Goal: Check status: Check status

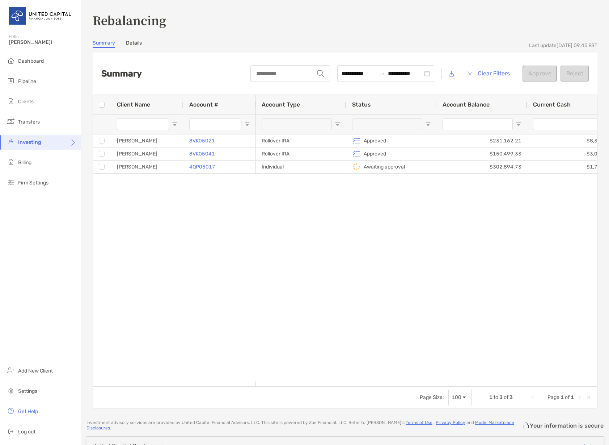
click at [265, 242] on div "Rollover IRA Approved $231,162.21 $8,379.22 $3,825.00 Rollover IRA Approved $15…" at bounding box center [427, 257] width 342 height 247
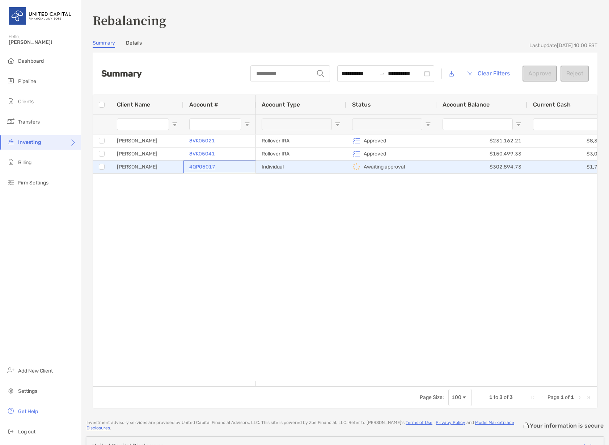
click at [198, 167] on p "4QP05017" at bounding box center [202, 166] width 26 height 9
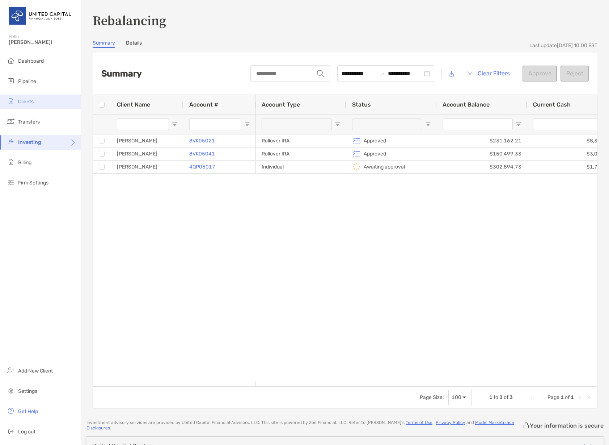
click at [25, 102] on span "Clients" at bounding box center [26, 102] width 16 height 6
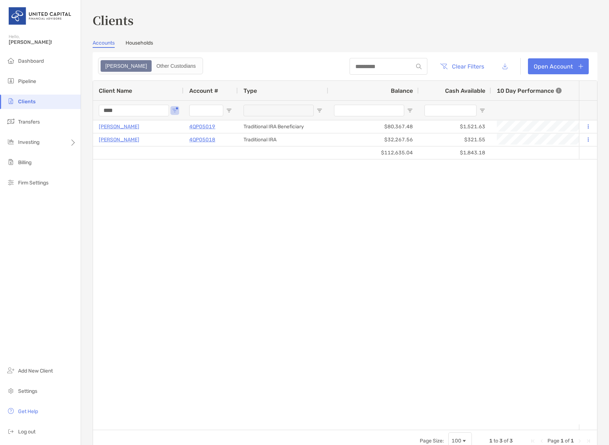
drag, startPoint x: 125, startPoint y: 109, endPoint x: 87, endPoint y: 108, distance: 38.0
click at [87, 109] on div "Clients Accounts Households Zoe Other Custodians Clear Filters Open Account 1 t…" at bounding box center [345, 222] width 528 height 445
type input "*"
type input "******"
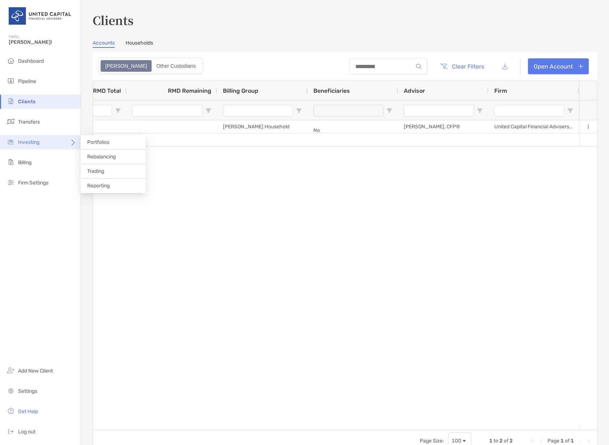
click at [25, 142] on span "Investing" at bounding box center [28, 142] width 21 height 6
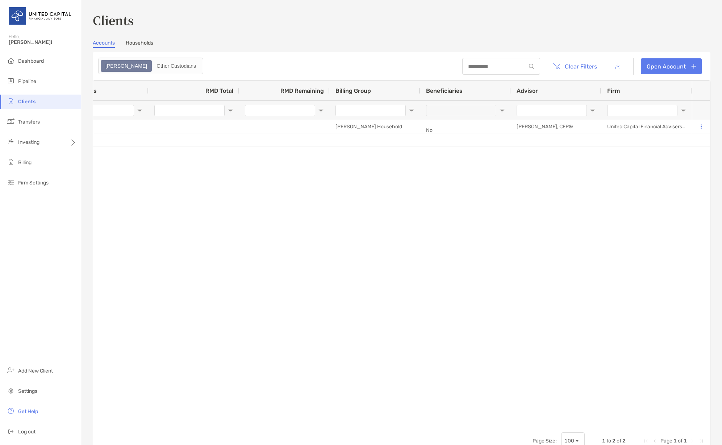
scroll to position [0, 1098]
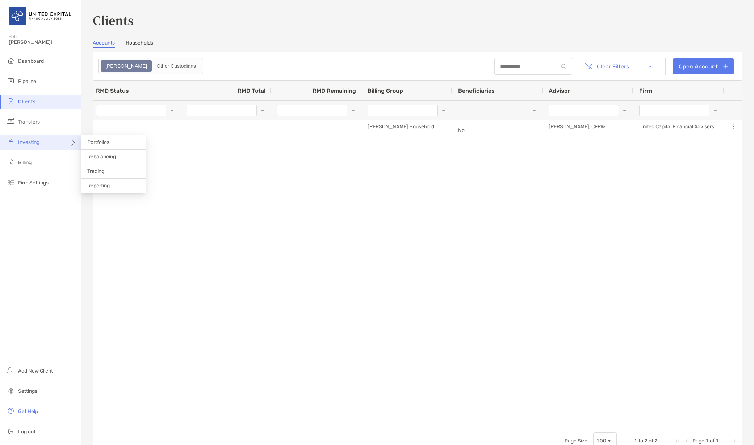
click at [30, 142] on span "Investing" at bounding box center [28, 142] width 21 height 6
click at [101, 155] on span "Rebalancing" at bounding box center [101, 157] width 29 height 6
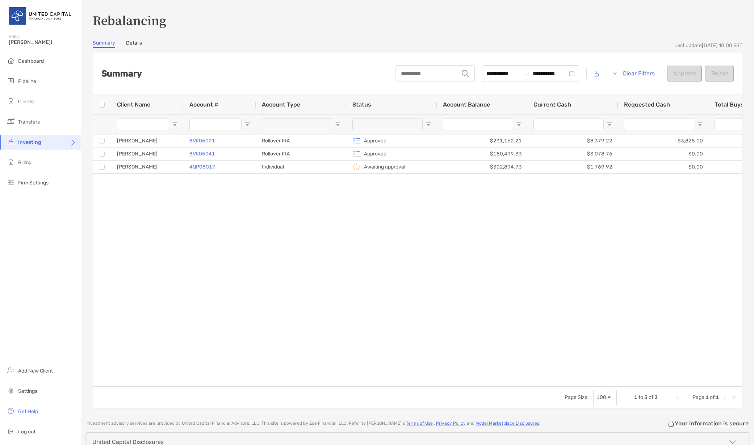
drag, startPoint x: 261, startPoint y: 274, endPoint x: 219, endPoint y: 221, distance: 67.3
click at [260, 274] on div "Rollover IRA Approved $231,162.21 $8,379.22 $3,825.00 $139.59 $54.08 Rollover I…" at bounding box center [499, 257] width 486 height 247
drag, startPoint x: 96, startPoint y: 97, endPoint x: 120, endPoint y: 107, distance: 25.6
click at [120, 107] on div "Client Name Account #" at bounding box center [174, 105] width 163 height 20
click at [450, 255] on div "Rollover IRA Approved $231,162.21 $8,379.22 $3,825.00 $139.59 $54.08 Rollover I…" at bounding box center [499, 257] width 486 height 247
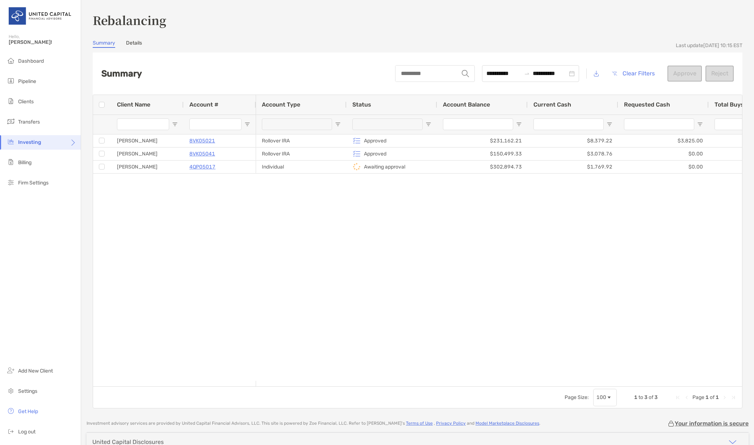
drag, startPoint x: 349, startPoint y: 224, endPoint x: 335, endPoint y: 218, distance: 15.2
click at [345, 223] on div "Rollover IRA Approved $231,162.21 $8,379.22 $3,825.00 $139.87 $54.11 Rollover I…" at bounding box center [499, 257] width 486 height 247
click at [286, 273] on div "Rollover IRA Approved $231,162.21 $8,379.22 $3,825.00 $139.87 $54.11 Rollover I…" at bounding box center [499, 257] width 486 height 247
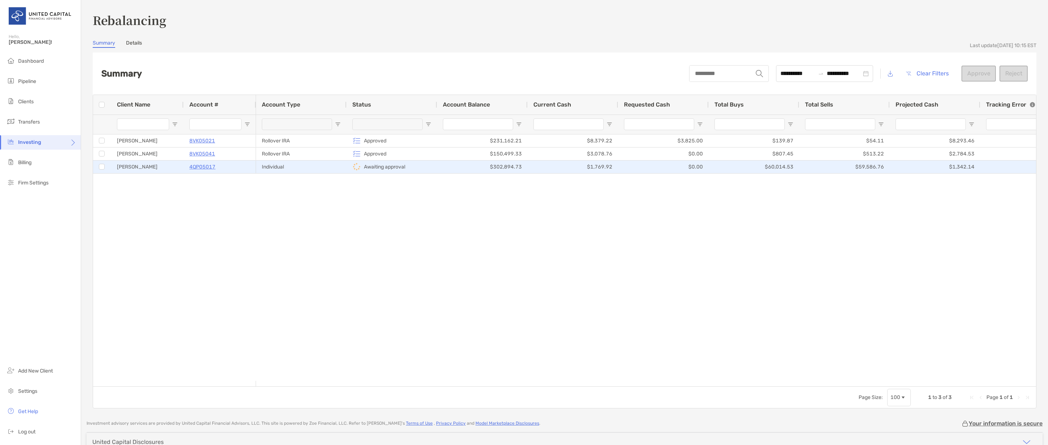
click at [201, 167] on p "4QP05017" at bounding box center [202, 166] width 26 height 9
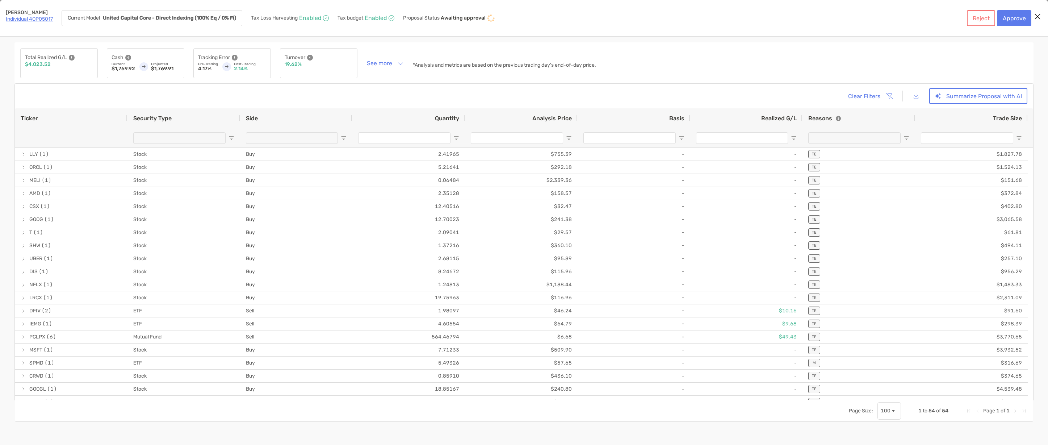
click at [754, 15] on icon "Close modal" at bounding box center [1037, 16] width 7 height 9
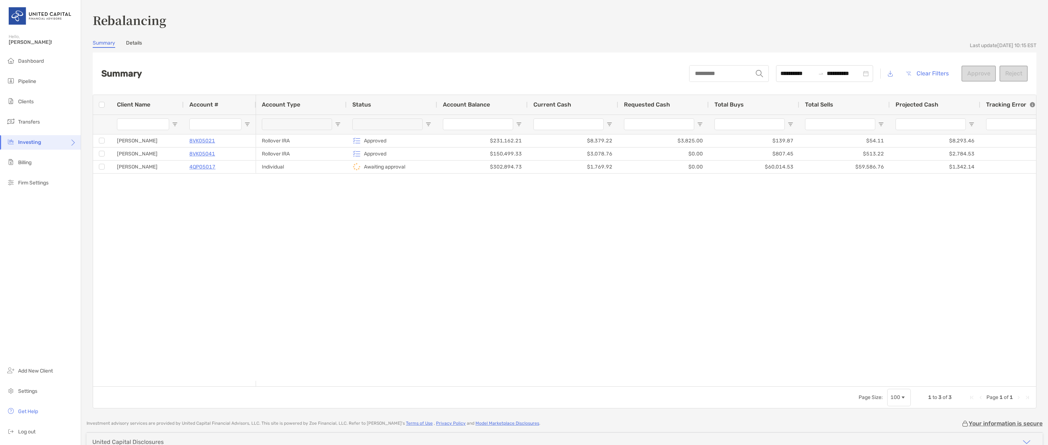
click at [285, 231] on div "Rollover IRA Approved $231,162.21 $8,379.22 $3,825.00 $139.87 $54.11 $8,293.46 …" at bounding box center [646, 257] width 780 height 247
click at [136, 44] on link "Details" at bounding box center [134, 44] width 16 height 8
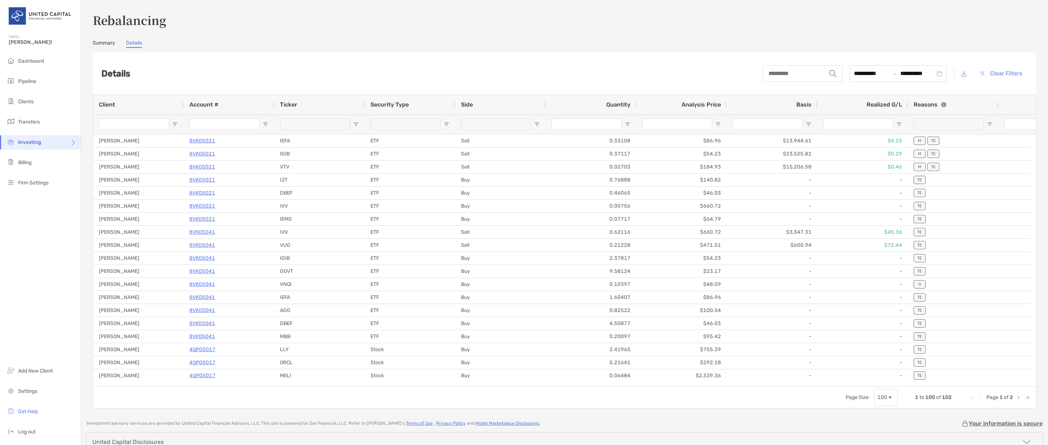
click at [99, 43] on link "Summary" at bounding box center [104, 44] width 22 height 8
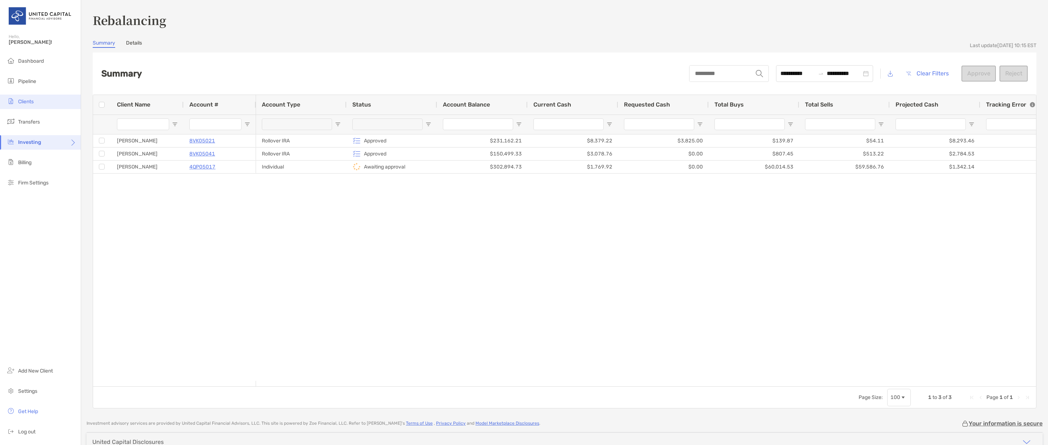
click at [22, 104] on span "Clients" at bounding box center [26, 102] width 16 height 6
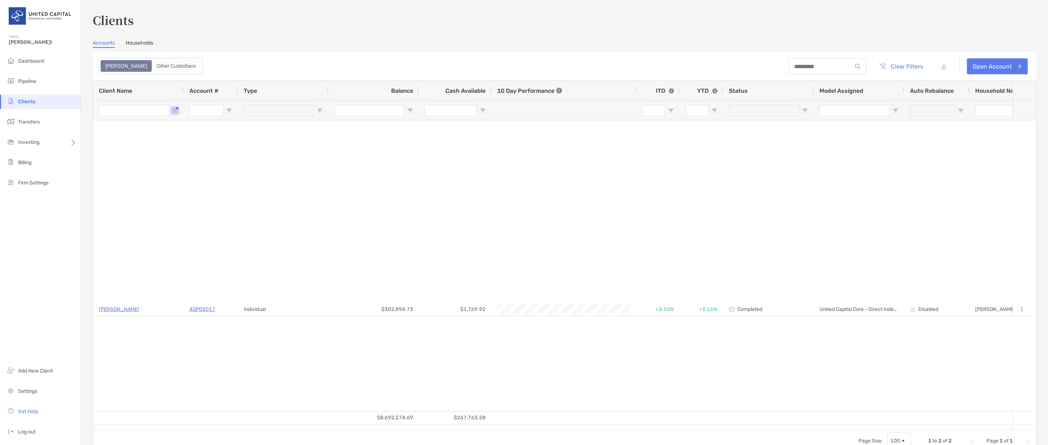
type input "******"
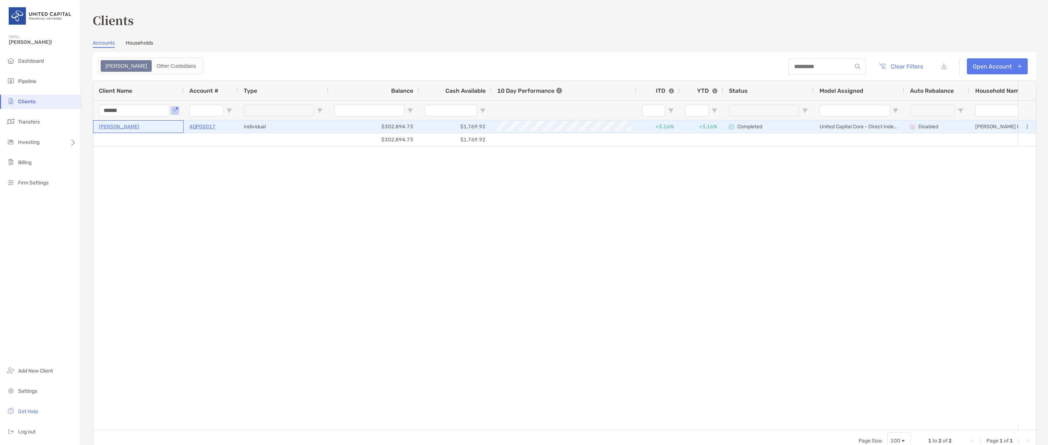
click at [116, 127] on p "[PERSON_NAME]" at bounding box center [119, 126] width 41 height 9
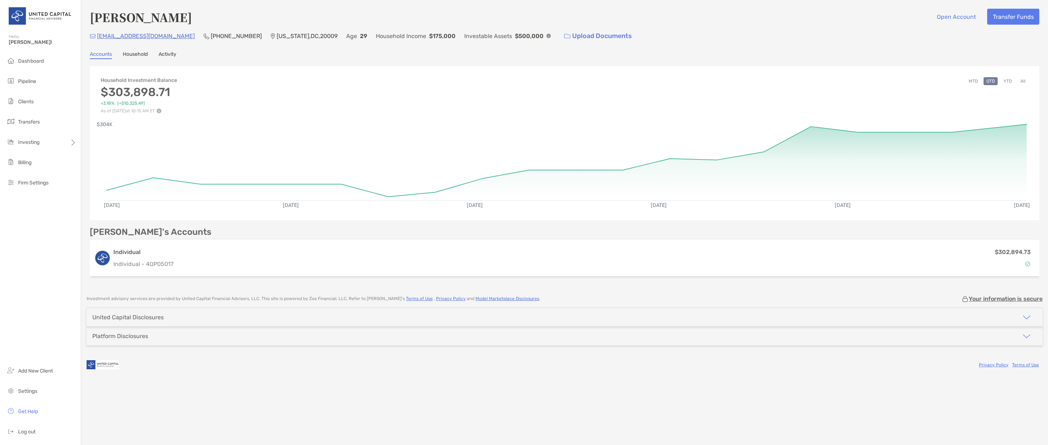
click at [171, 55] on link "Activity" at bounding box center [168, 55] width 18 height 8
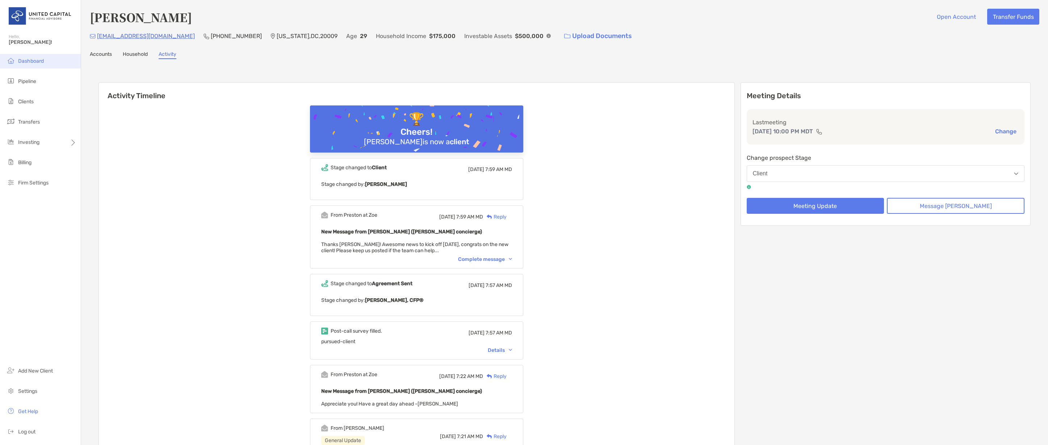
click at [30, 60] on span "Dashboard" at bounding box center [31, 61] width 26 height 6
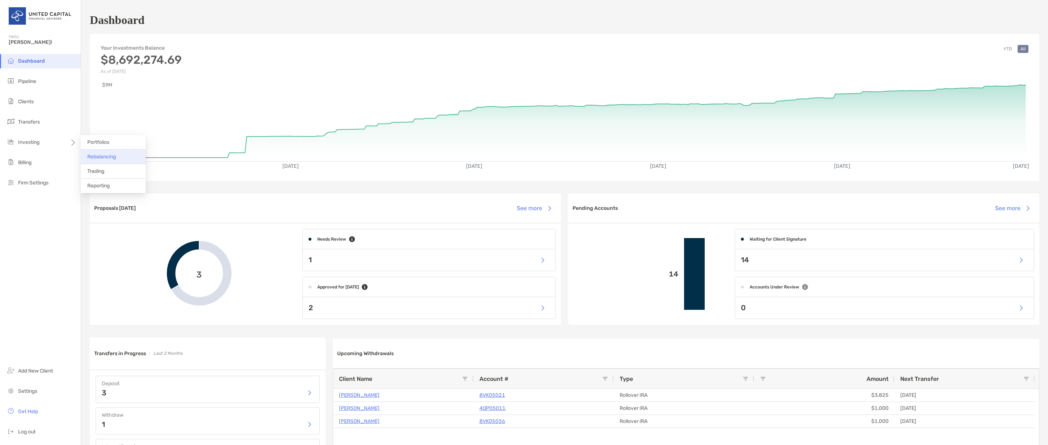
click at [112, 157] on span "Rebalancing" at bounding box center [101, 157] width 29 height 6
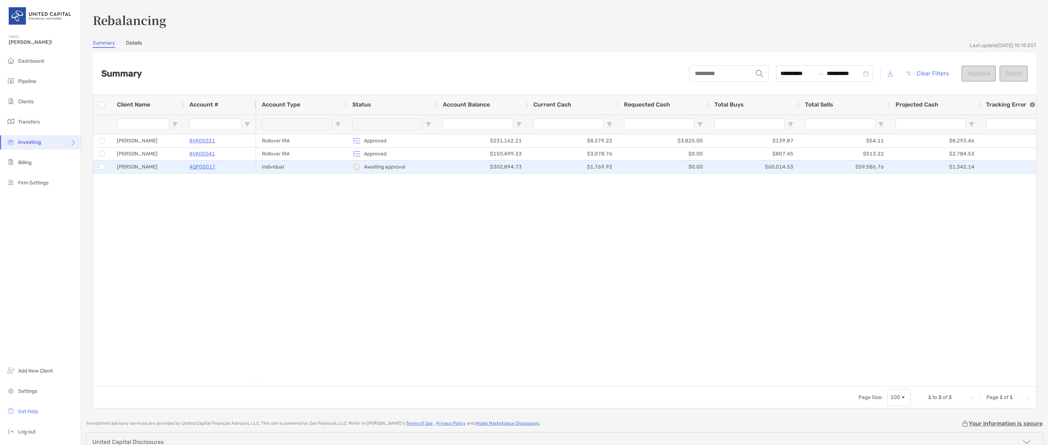
click at [202, 167] on p "4QP05017" at bounding box center [202, 166] width 26 height 9
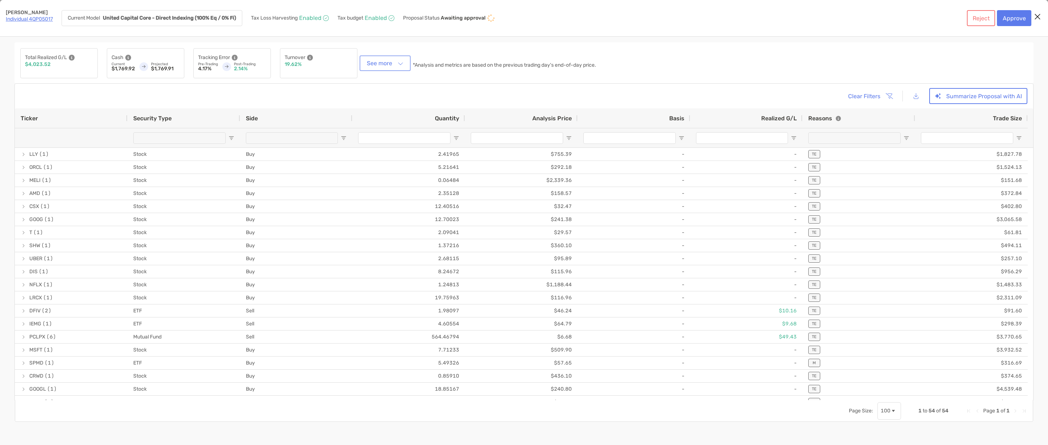
click at [403, 61] on button "See more" at bounding box center [385, 63] width 48 height 13
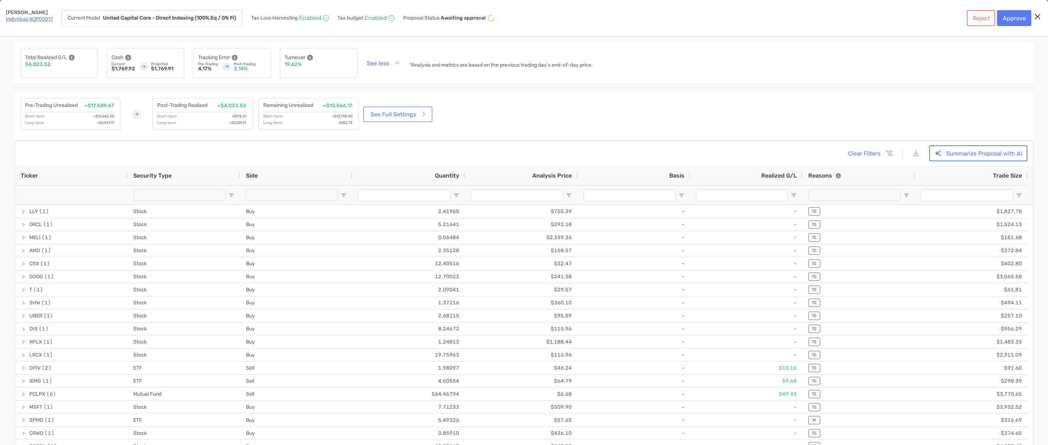
click at [417, 113] on link "See Full Settings" at bounding box center [398, 114] width 66 height 13
click at [754, 17] on icon "Close modal" at bounding box center [1037, 16] width 7 height 9
